Goal: Task Accomplishment & Management: Manage account settings

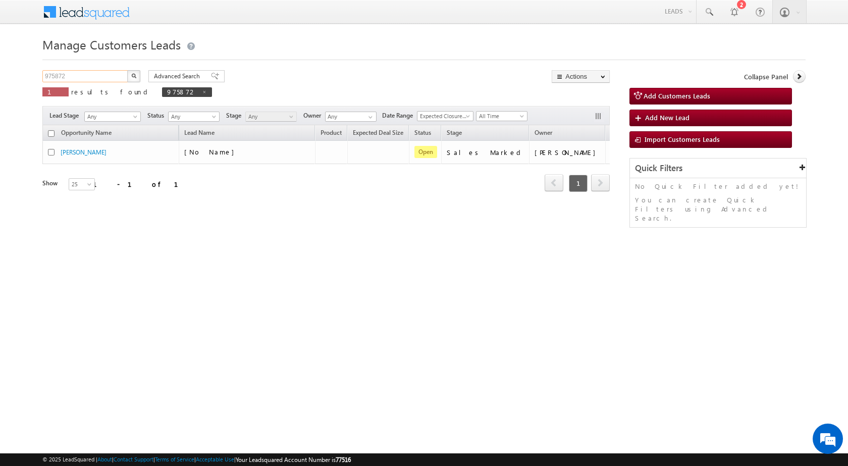
click at [93, 75] on input "975872" at bounding box center [85, 76] width 86 height 12
click at [202, 89] on span at bounding box center [204, 91] width 5 height 5
type input "Search Customers Leads"
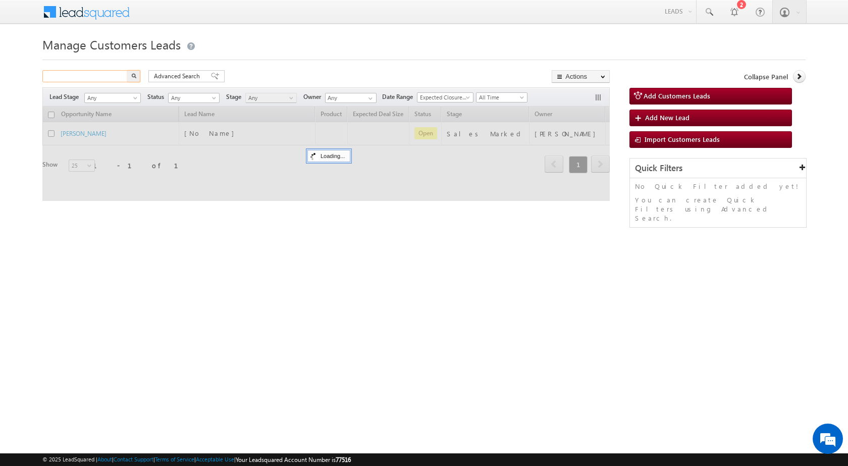
click at [90, 78] on input "text" at bounding box center [85, 76] width 86 height 12
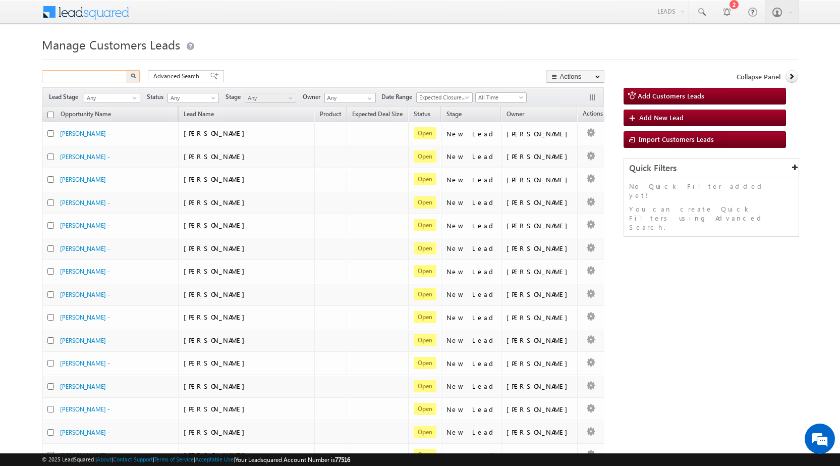
paste input "991987"
type input "991987"
click at [134, 78] on img "button" at bounding box center [133, 75] width 5 height 5
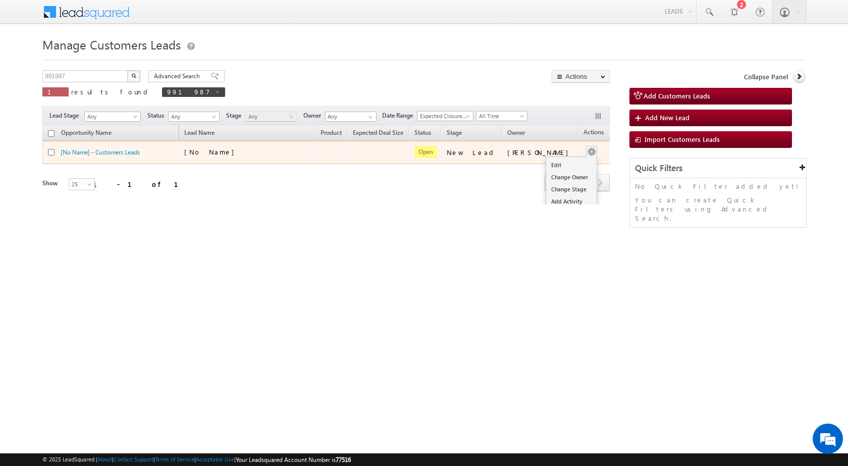
click at [583, 156] on div "Edit Change Owner Change Stage Add Activity Add Task Delete" at bounding box center [591, 152] width 16 height 13
click at [573, 159] on link "Edit" at bounding box center [571, 165] width 50 height 12
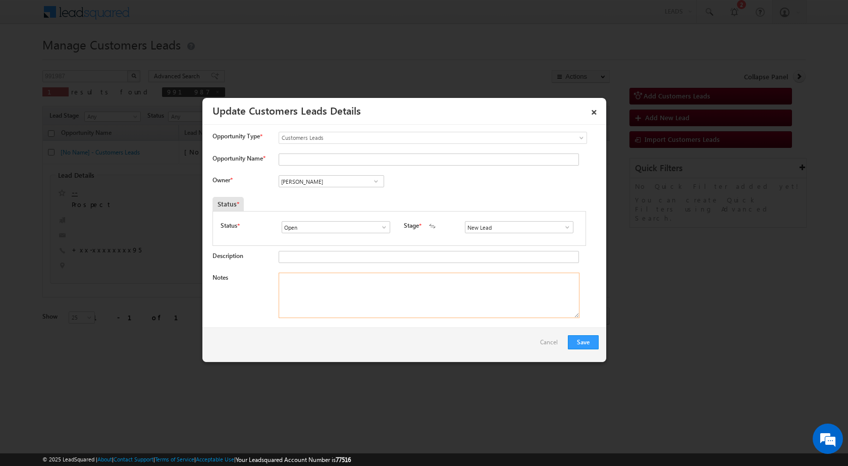
click at [360, 296] on textarea "Notes" at bounding box center [429, 295] width 301 height 45
paste textarea "Mobile No - [PHONE_NUMBER] / Name - [PERSON_NAME] / Construction Loan / Lv - 5l…"
type textarea "Mobile No - [PHONE_NUMBER] / Name - [PERSON_NAME] / Construction Loan / Lv - 5l…"
click at [471, 230] on input "New Lead" at bounding box center [519, 227] width 109 height 12
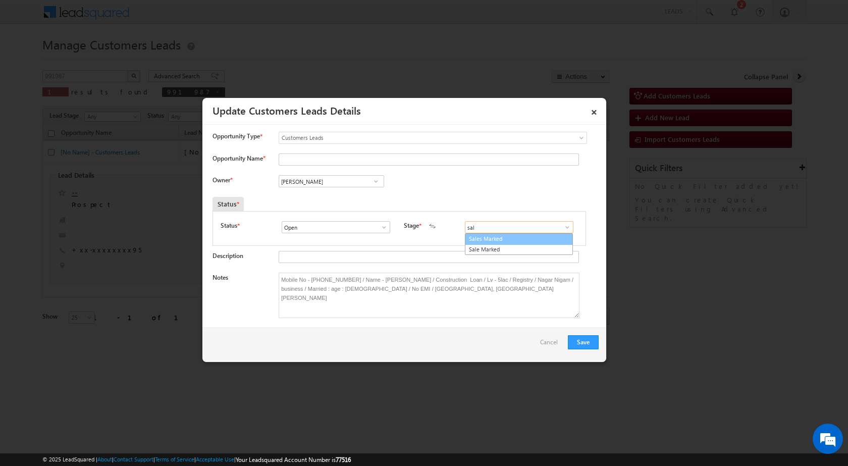
click at [473, 239] on link "Sales Marked" at bounding box center [519, 239] width 108 height 12
type input "Sales Marked"
click at [353, 180] on input "[PERSON_NAME]" at bounding box center [331, 181] width 105 height 12
paste input "[EMAIL_ADDRESS][DOMAIN_NAME]"
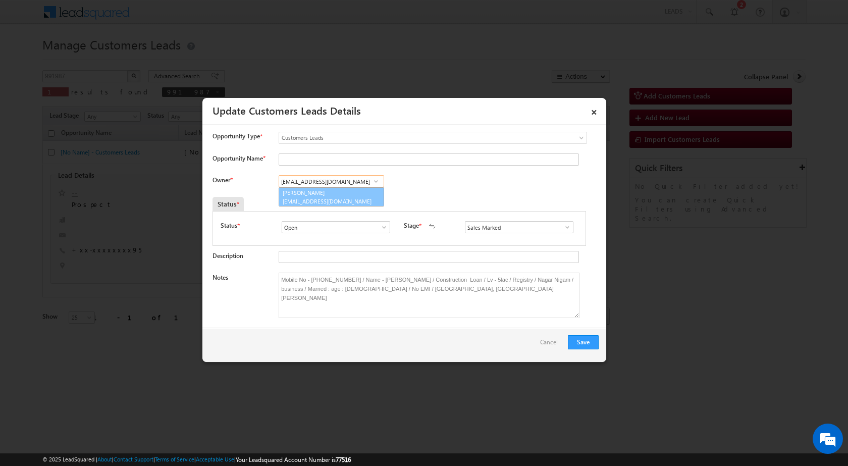
click at [332, 199] on span "[EMAIL_ADDRESS][DOMAIN_NAME]" at bounding box center [328, 201] width 91 height 8
type input "[PERSON_NAME]"
click at [583, 342] on button "Save" at bounding box center [583, 342] width 31 height 14
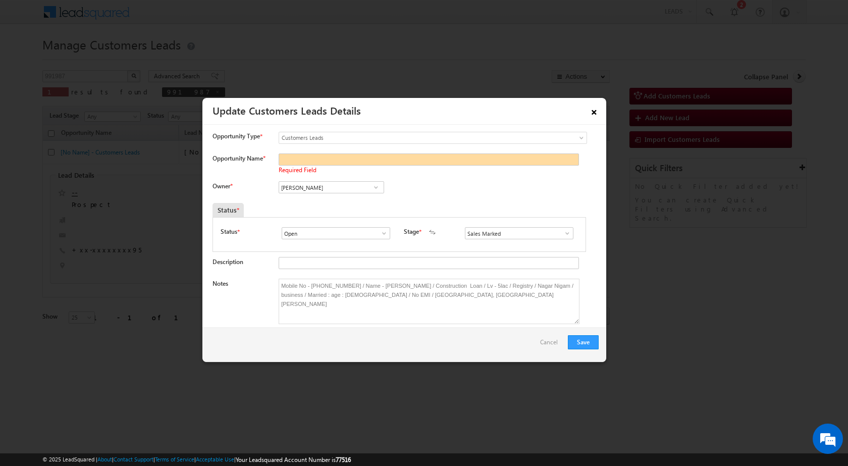
click at [597, 113] on link "×" at bounding box center [593, 110] width 17 height 18
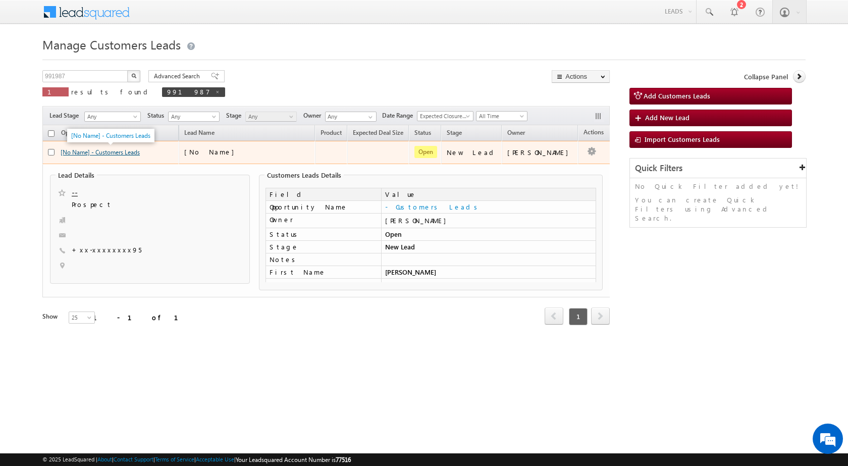
click at [110, 153] on link "[No Name] - Customers Leads" at bounding box center [100, 152] width 79 height 8
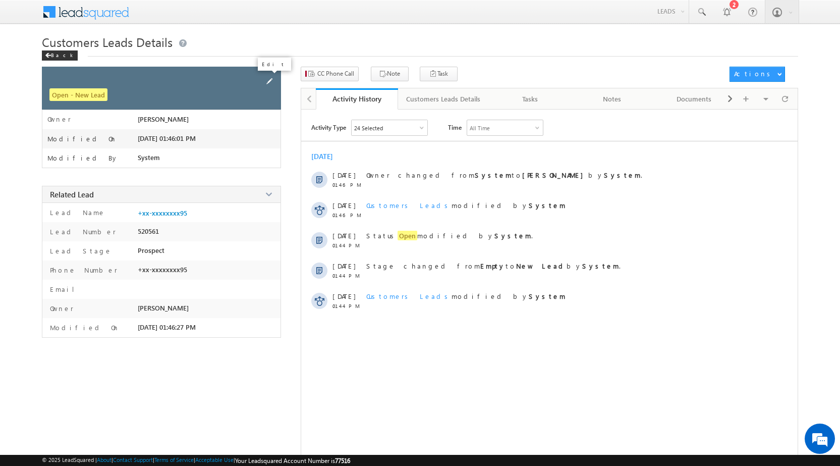
click at [268, 81] on span at bounding box center [269, 81] width 11 height 11
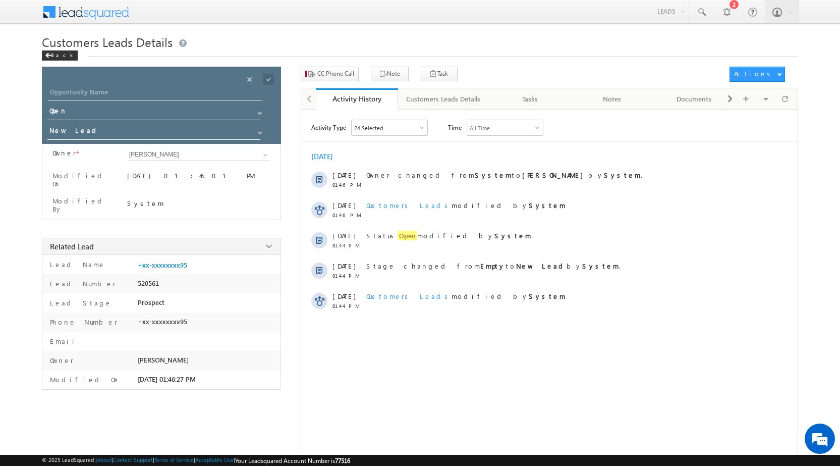
click at [138, 74] on div "Opportunity Name * Opportunity Name * Status * Status * Open Won Lost *" at bounding box center [161, 105] width 239 height 77
click at [134, 87] on input "Opportunity Name" at bounding box center [155, 93] width 215 height 14
paste input "[PERSON_NAME]"
type input "[PERSON_NAME]"
click at [105, 132] on input "New Lead" at bounding box center [154, 132] width 214 height 16
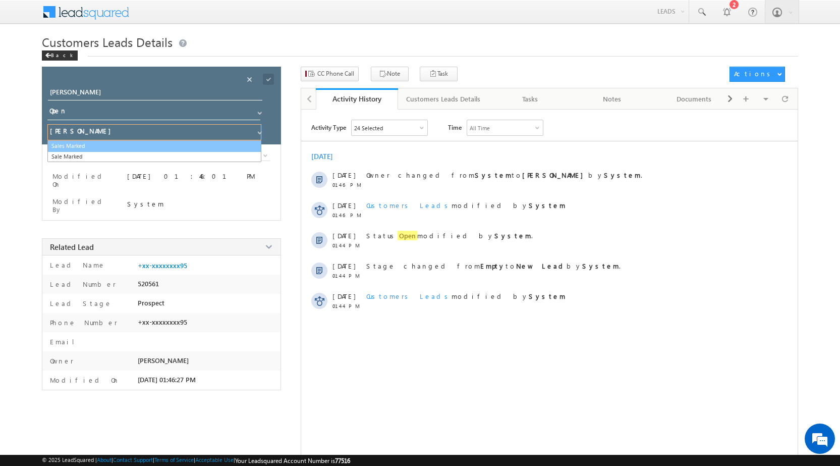
click at [108, 146] on link "Sales Marked" at bounding box center [154, 146] width 214 height 12
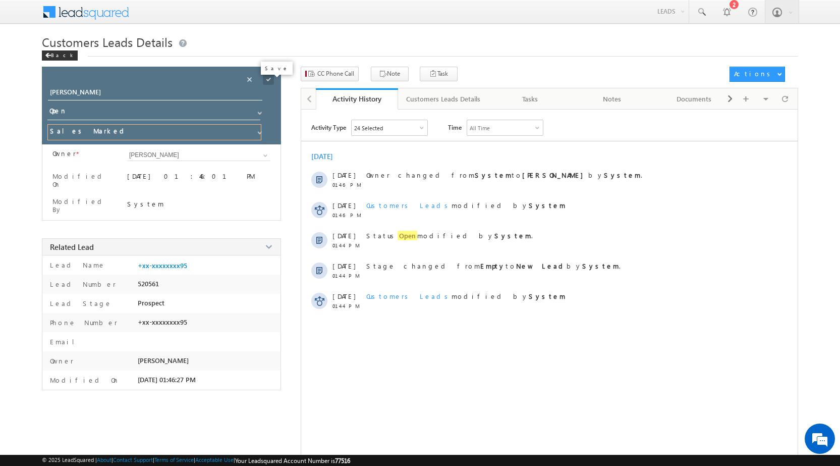
type input "Sales Marked"
click at [268, 81] on span at bounding box center [268, 79] width 11 height 11
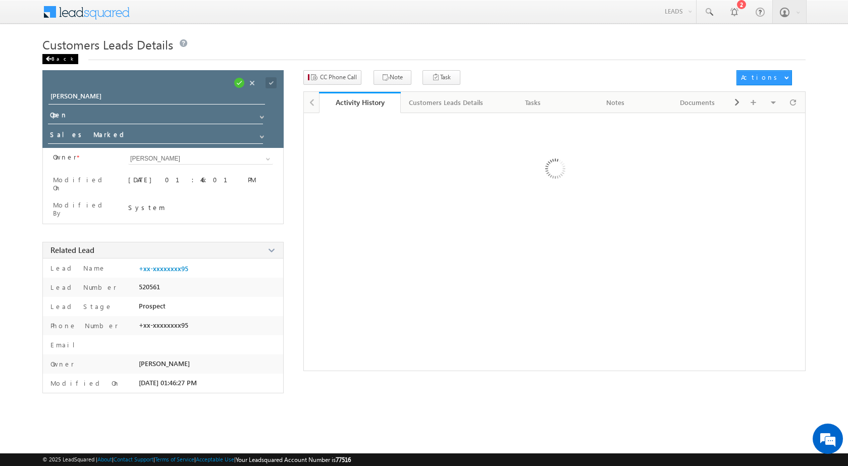
click at [58, 57] on div "Back" at bounding box center [60, 59] width 36 height 10
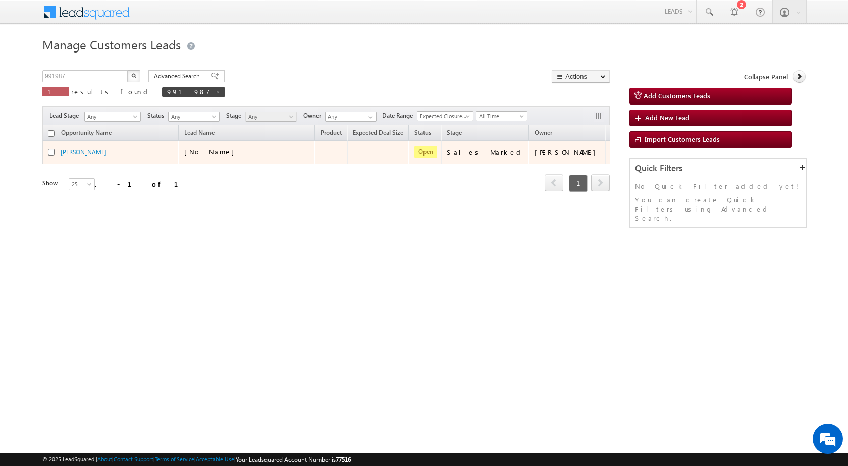
click at [611, 157] on div at bounding box center [619, 152] width 16 height 13
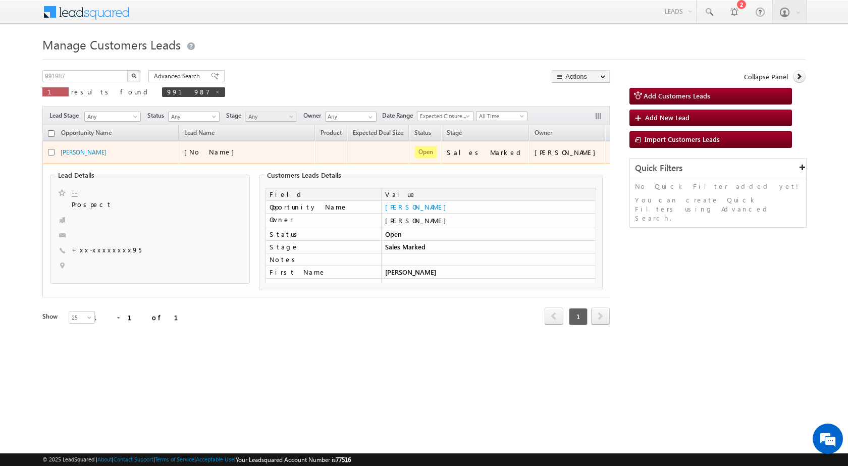
click at [611, 157] on div at bounding box center [619, 152] width 16 height 13
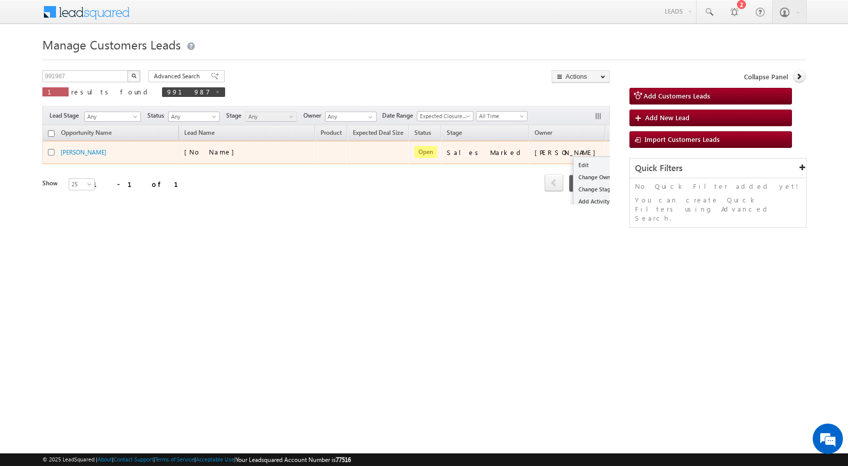
click at [605, 153] on td "Edit Change Owner Change Stage Add Activity Add Task Delete" at bounding box center [626, 152] width 42 height 23
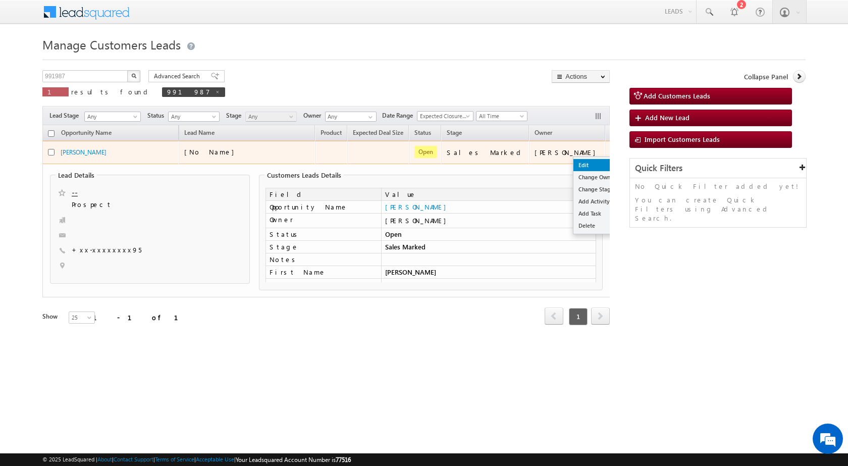
click at [580, 164] on link "Edit" at bounding box center [598, 165] width 50 height 12
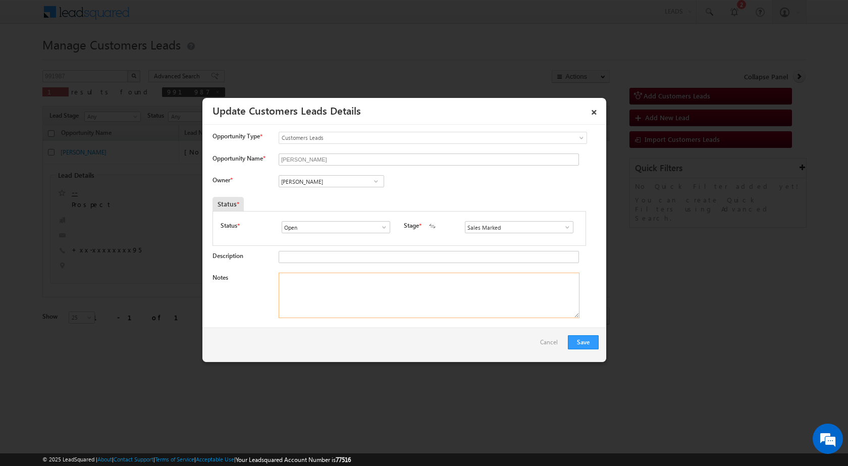
click at [341, 276] on textarea "Notes" at bounding box center [429, 295] width 301 height 45
paste textarea "Mobile No - [PHONE_NUMBER] / Name - [PERSON_NAME] / Construction Loan / Lv - 5l…"
type textarea "Mobile No - [PHONE_NUMBER] / Name - [PERSON_NAME] / Construction Loan / Lv - 5l…"
click at [331, 178] on input "[PERSON_NAME]" at bounding box center [331, 181] width 105 height 12
paste input "[EMAIL_ADDRESS][DOMAIN_NAME]"
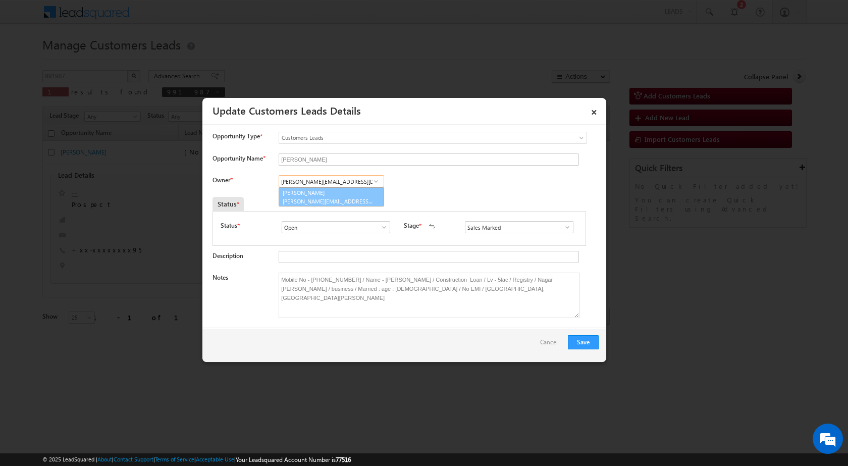
click at [332, 199] on span "[EMAIL_ADDRESS][DOMAIN_NAME]" at bounding box center [328, 201] width 91 height 8
type input "[PERSON_NAME]"
click at [579, 346] on button "Save" at bounding box center [583, 342] width 31 height 14
